Goal: Task Accomplishment & Management: Manage account settings

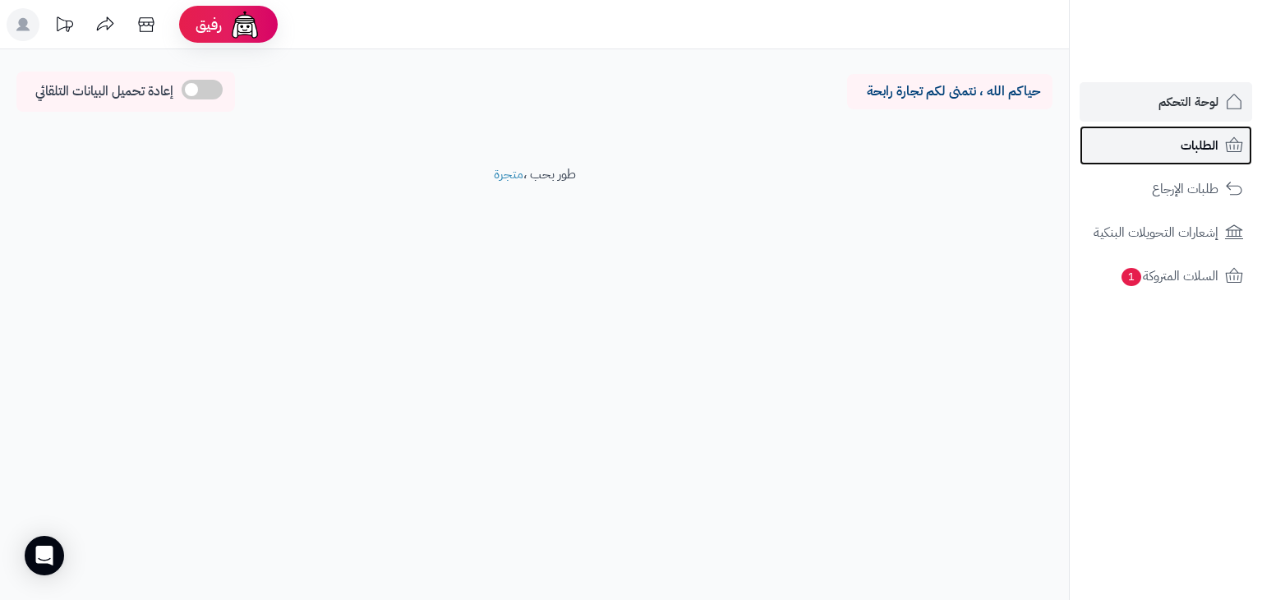
click at [1188, 140] on span "الطلبات" at bounding box center [1200, 145] width 38 height 23
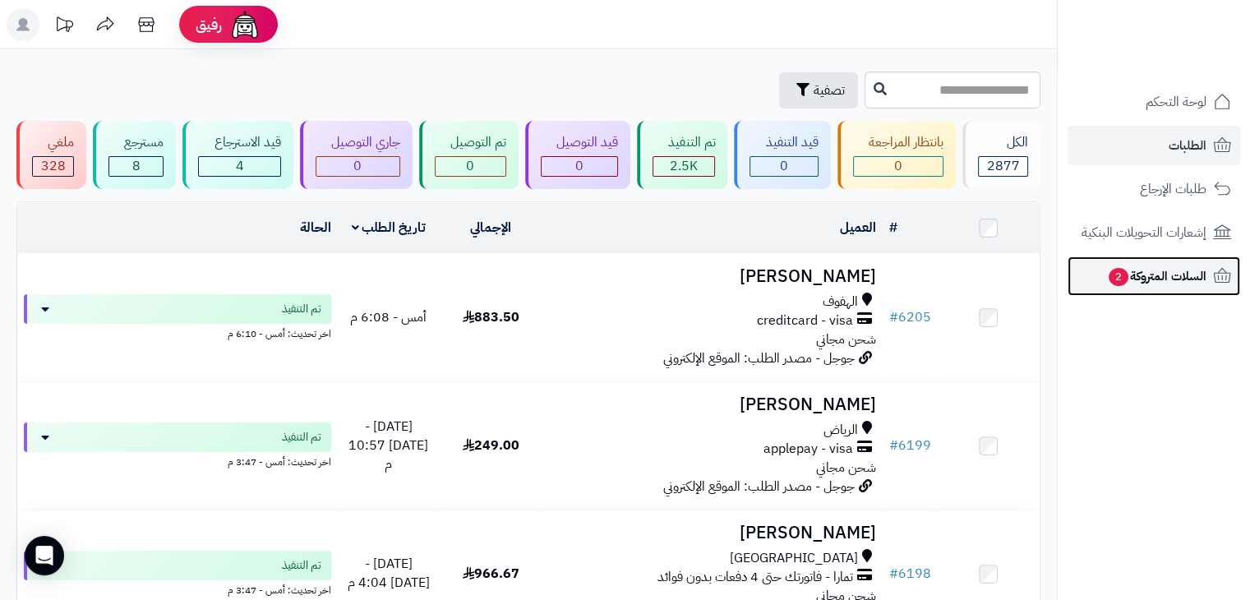
click at [1164, 277] on span "السلات المتروكة 2" at bounding box center [1156, 276] width 99 height 23
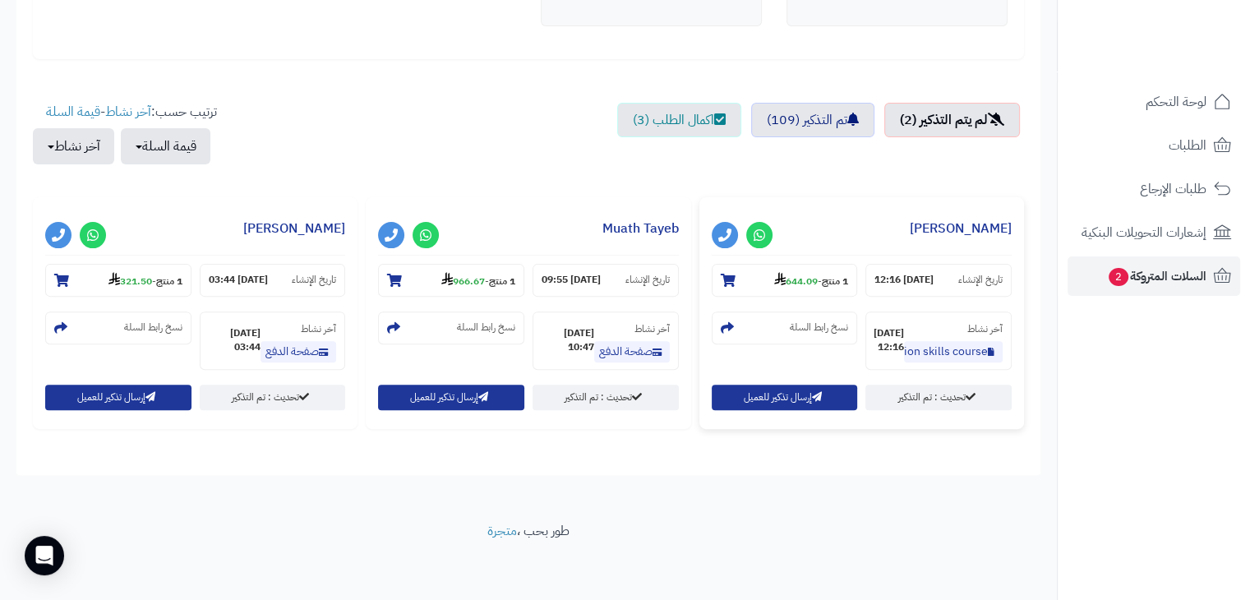
scroll to position [503, 0]
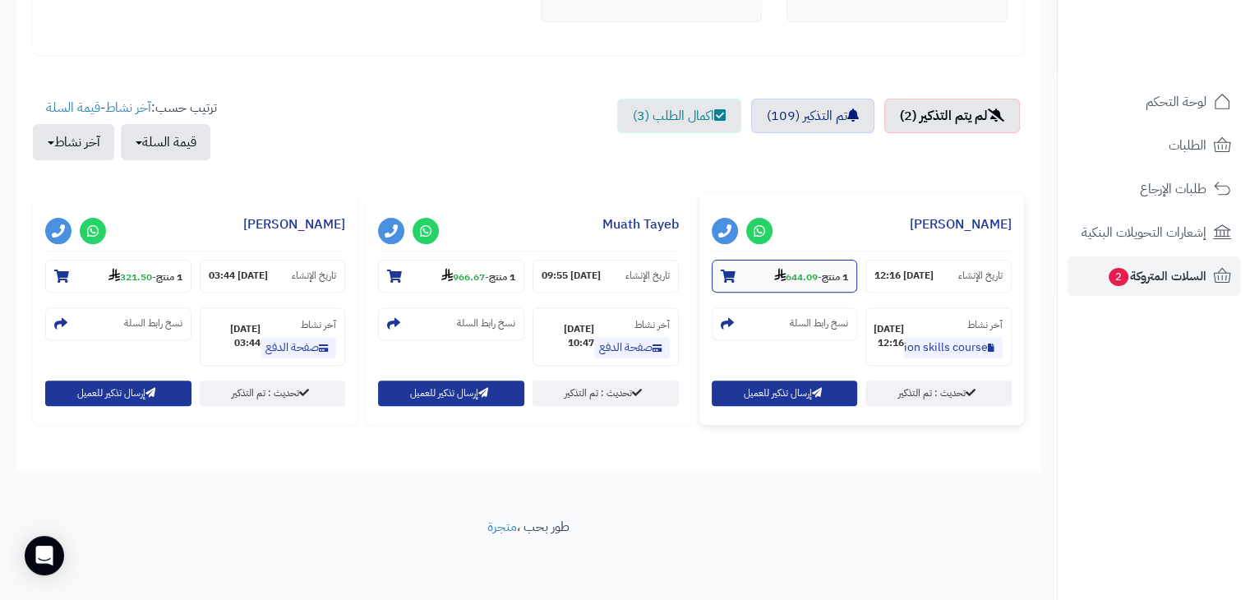
click at [784, 277] on strong "644.09" at bounding box center [796, 277] width 44 height 15
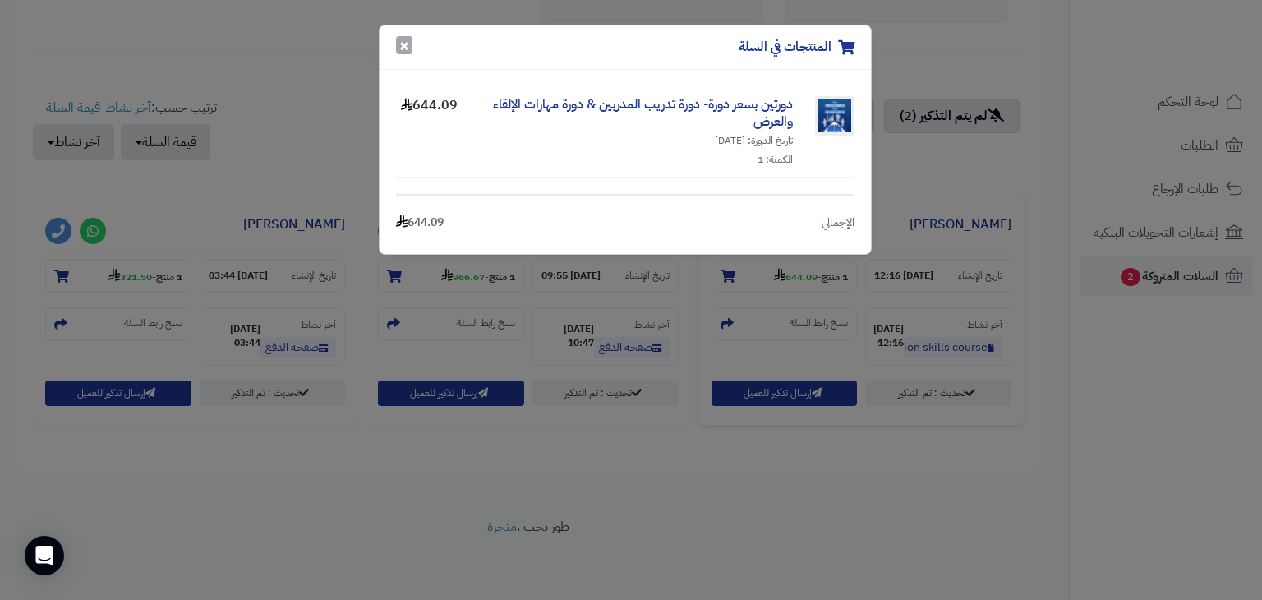
click at [403, 48] on button "×" at bounding box center [404, 45] width 16 height 18
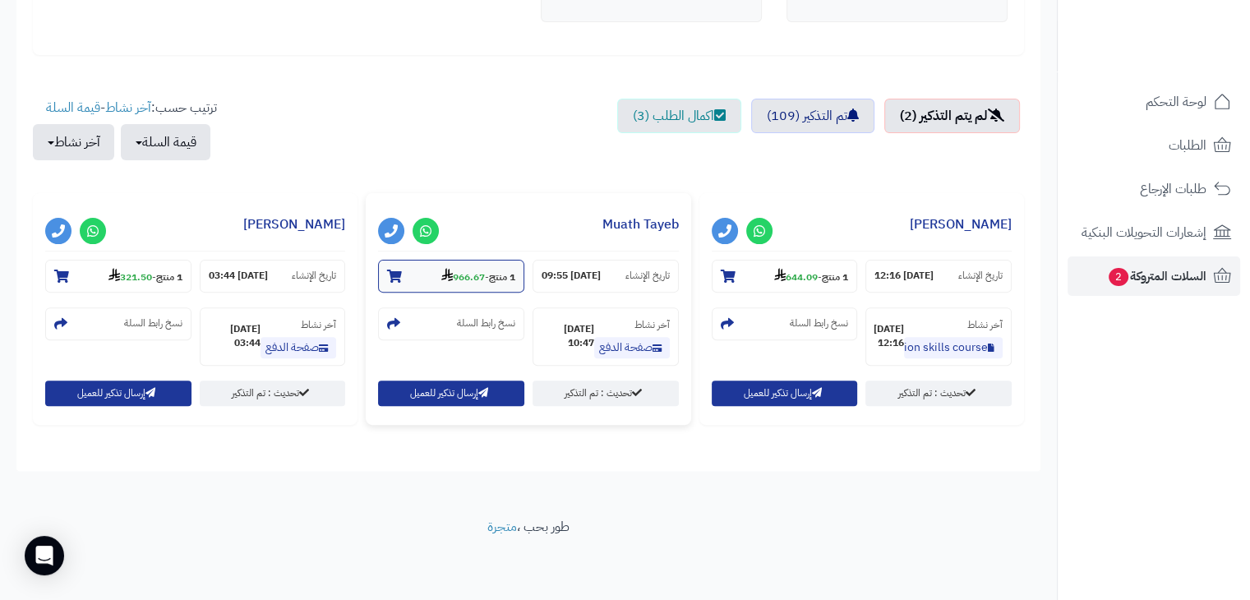
click at [456, 274] on strong "966.67" at bounding box center [463, 277] width 44 height 15
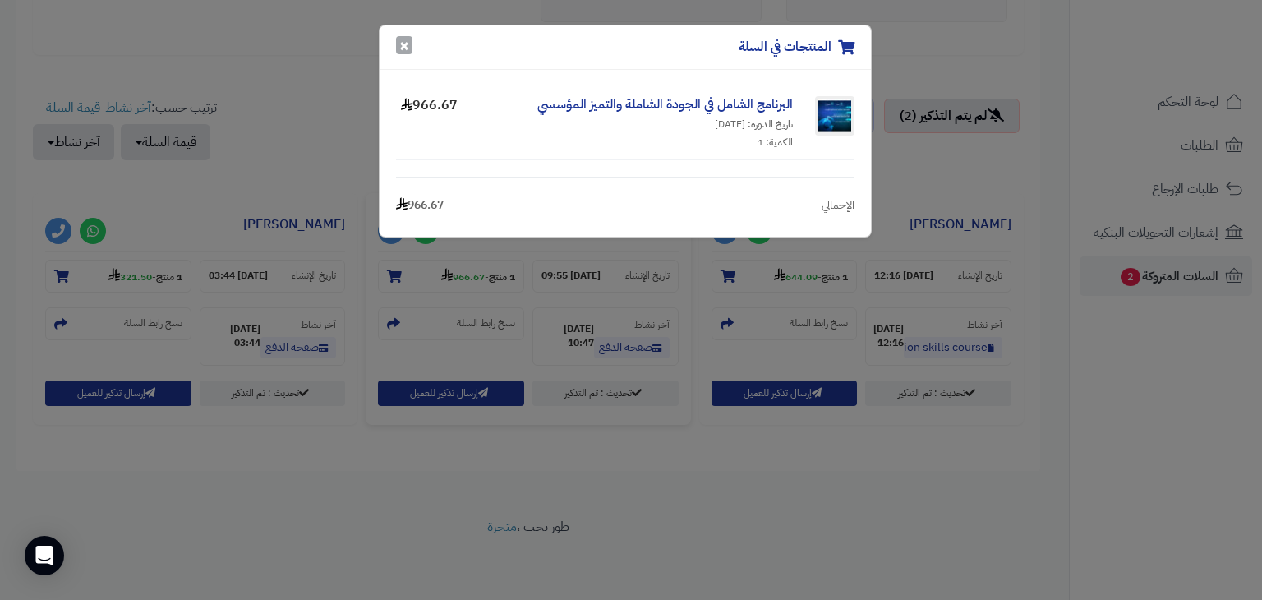
click at [404, 44] on button "×" at bounding box center [404, 45] width 16 height 18
